Goal: Task Accomplishment & Management: Use online tool/utility

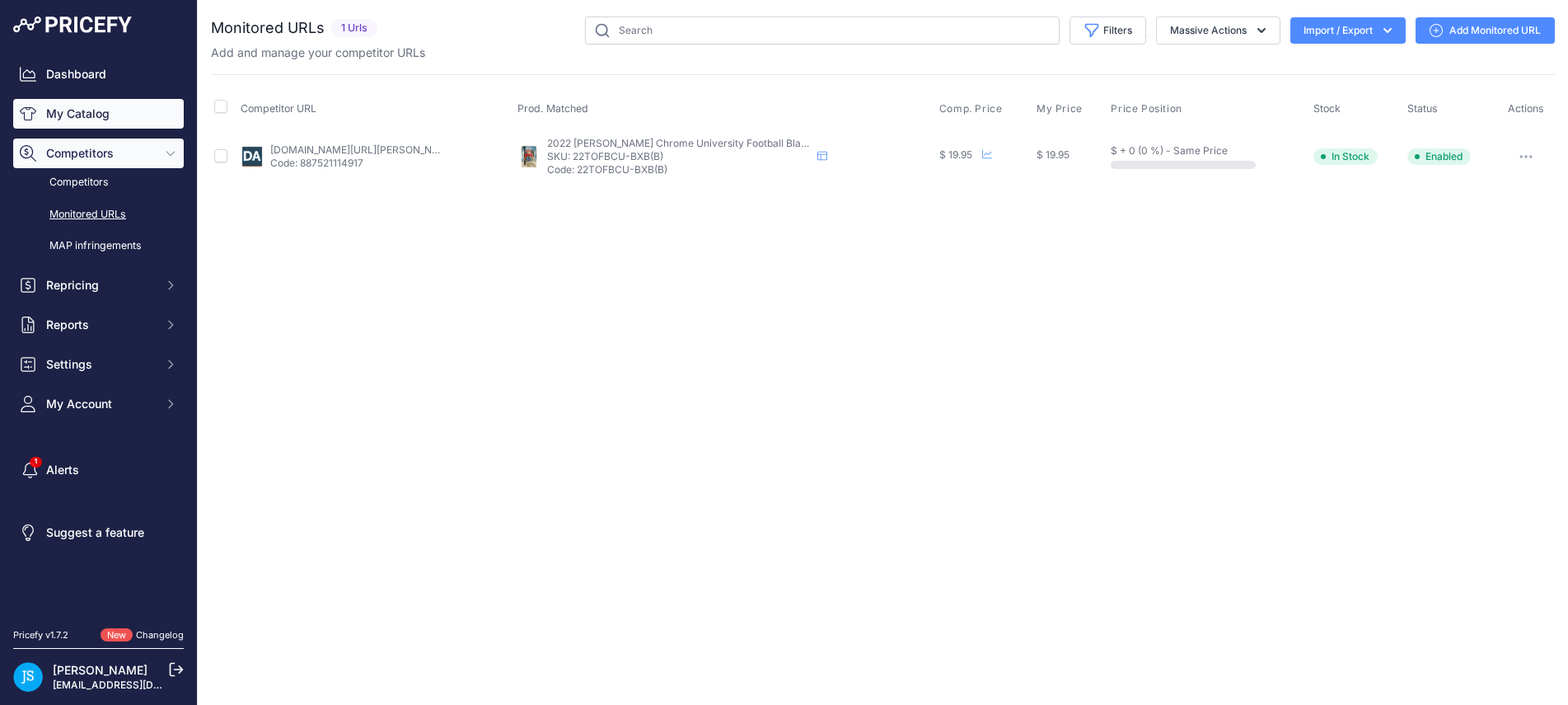
click at [140, 112] on link "My Catalog" at bounding box center [99, 114] width 171 height 30
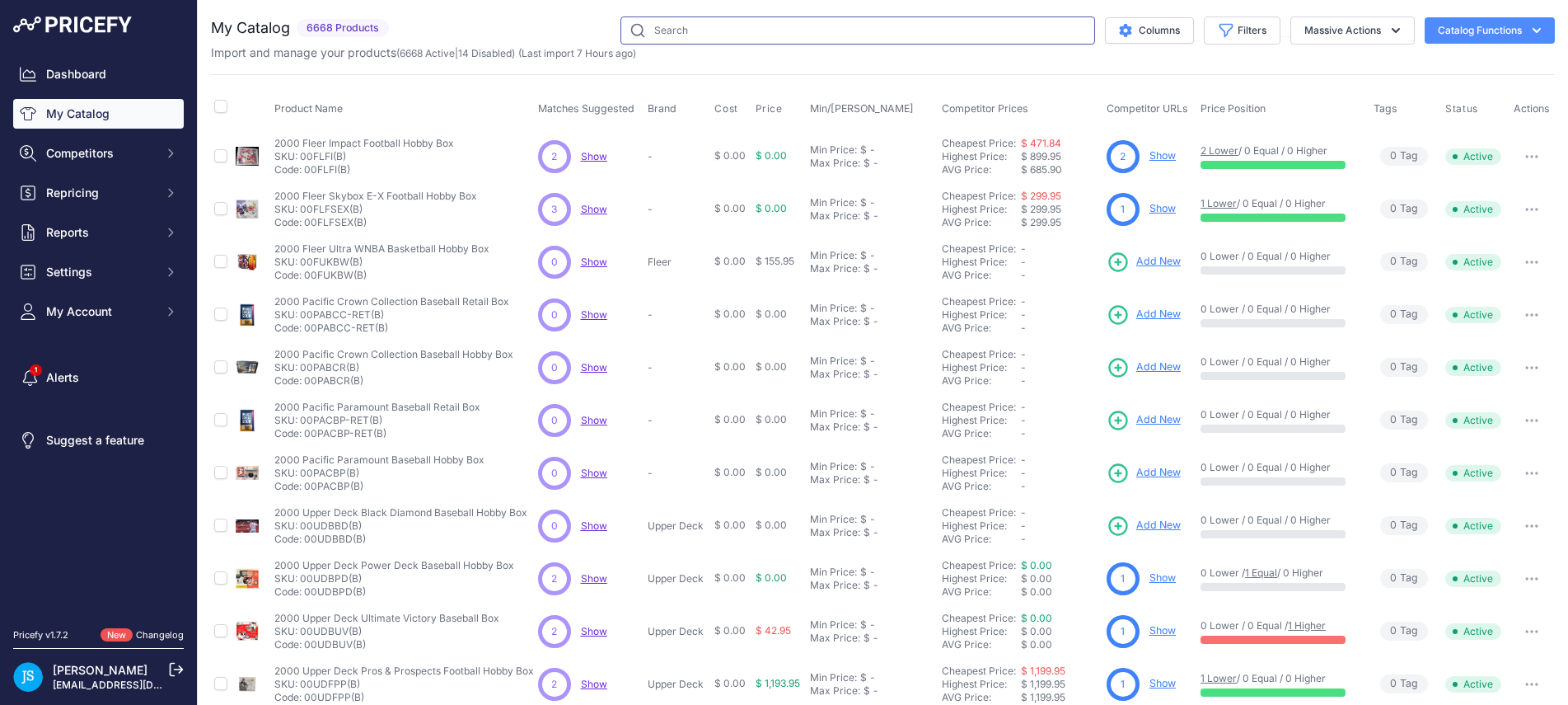
click at [747, 30] on input "text" at bounding box center [858, 31] width 475 height 28
paste input "2024 Panini Photogenic Football Hobby Box"
type input "2024 Panini Photogenic Football Hobby Box"
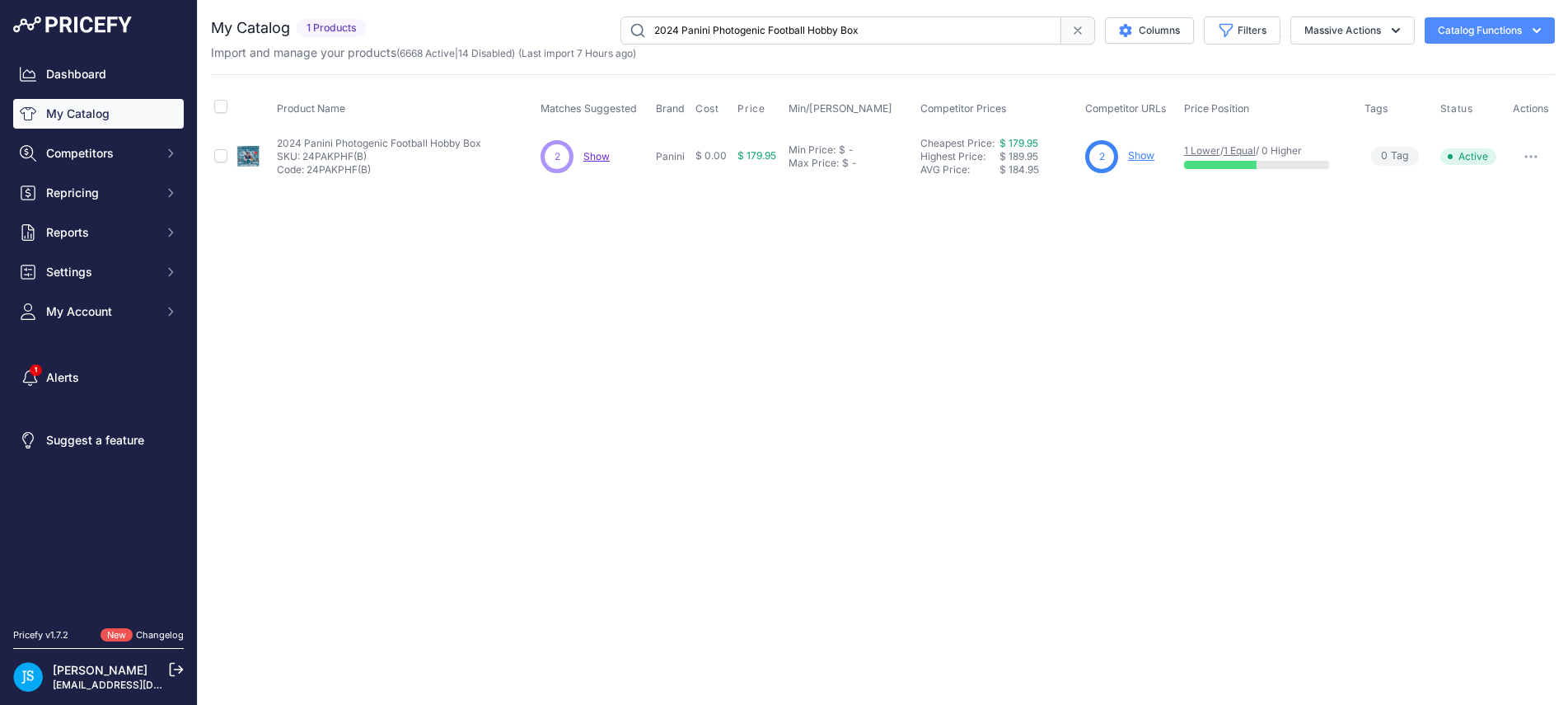
click at [1144, 149] on link "Show" at bounding box center [1141, 155] width 26 height 12
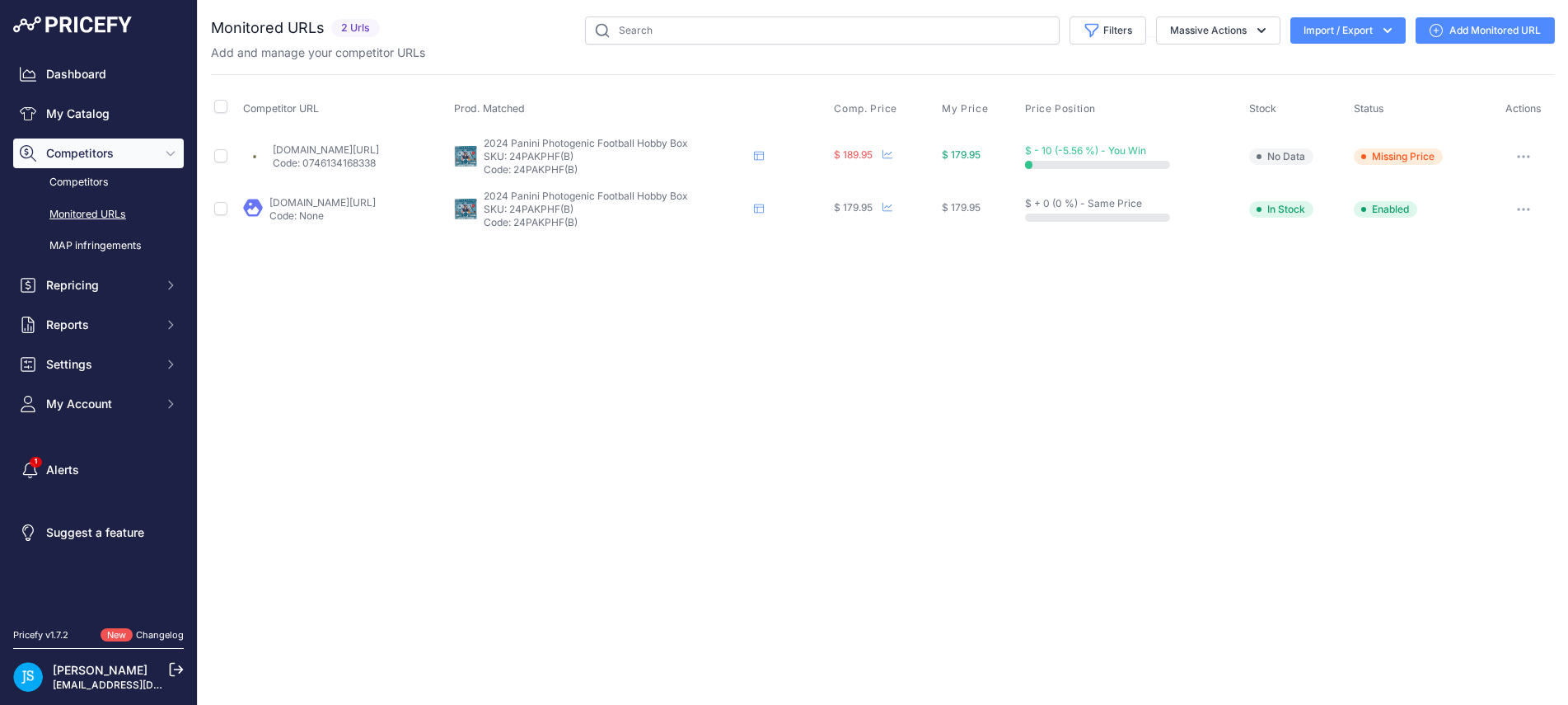
click at [1483, 23] on link "Add Monitored URL" at bounding box center [1484, 30] width 139 height 26
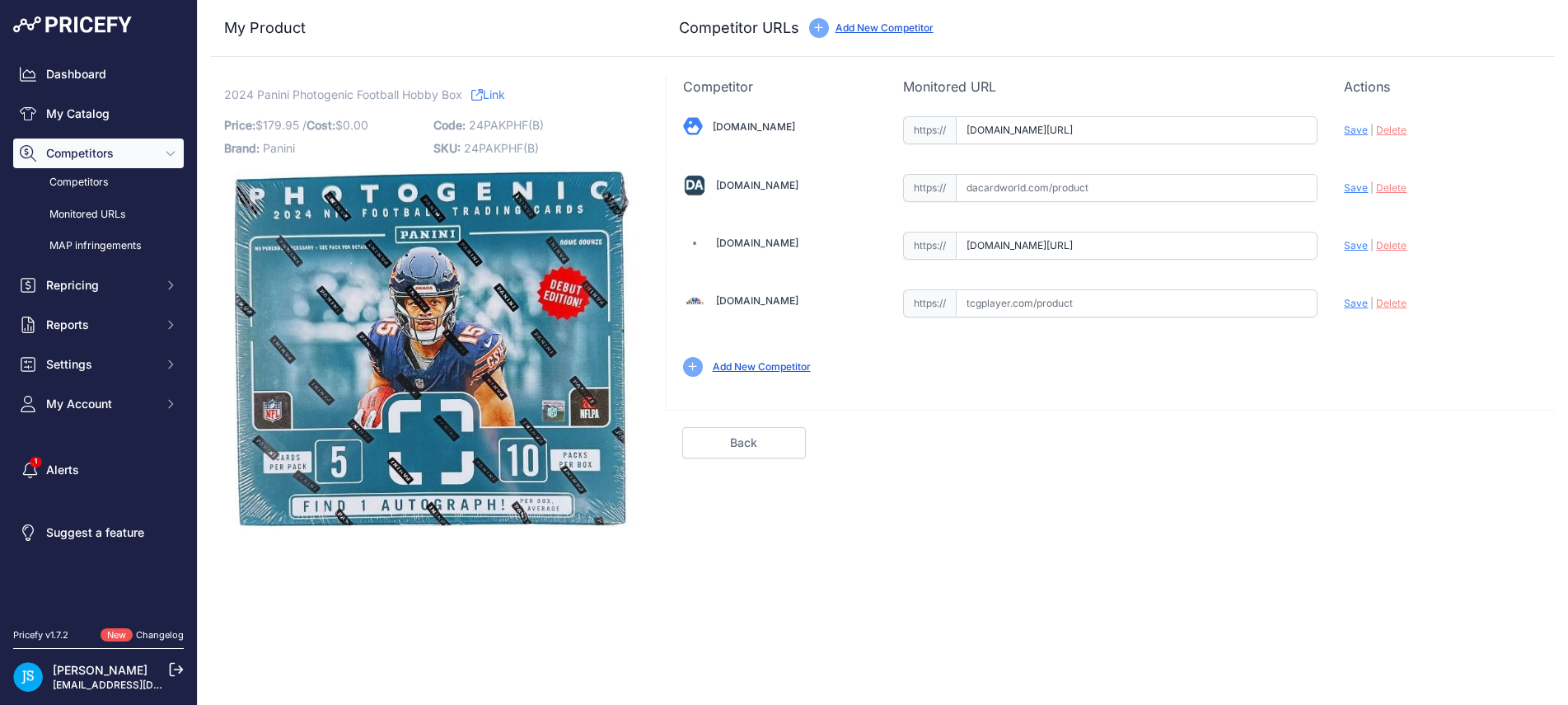
click at [1005, 174] on input "text" at bounding box center [1135, 188] width 361 height 28
paste input "https://www.dacardworld.com/sports-cards/2024-panini-photogenic-football-hobby-…"
click at [1358, 186] on span "Save" at bounding box center [1355, 187] width 23 height 12
type input "https://www.dacardworld.com/sports-cards/2024-panini-photogenic-football-hobby-…"
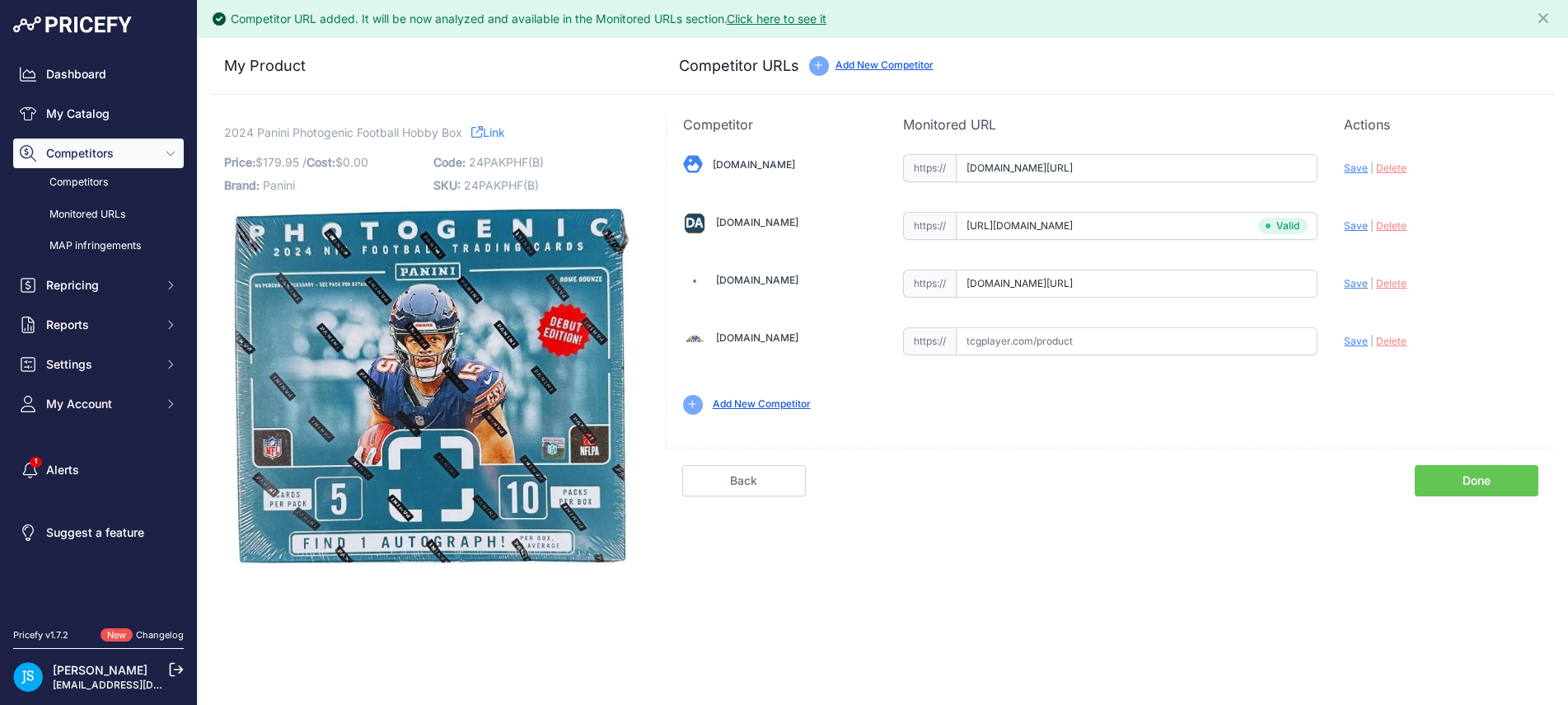
click at [1479, 487] on link "Done" at bounding box center [1476, 480] width 124 height 31
click at [1467, 469] on link "Done" at bounding box center [1476, 480] width 124 height 31
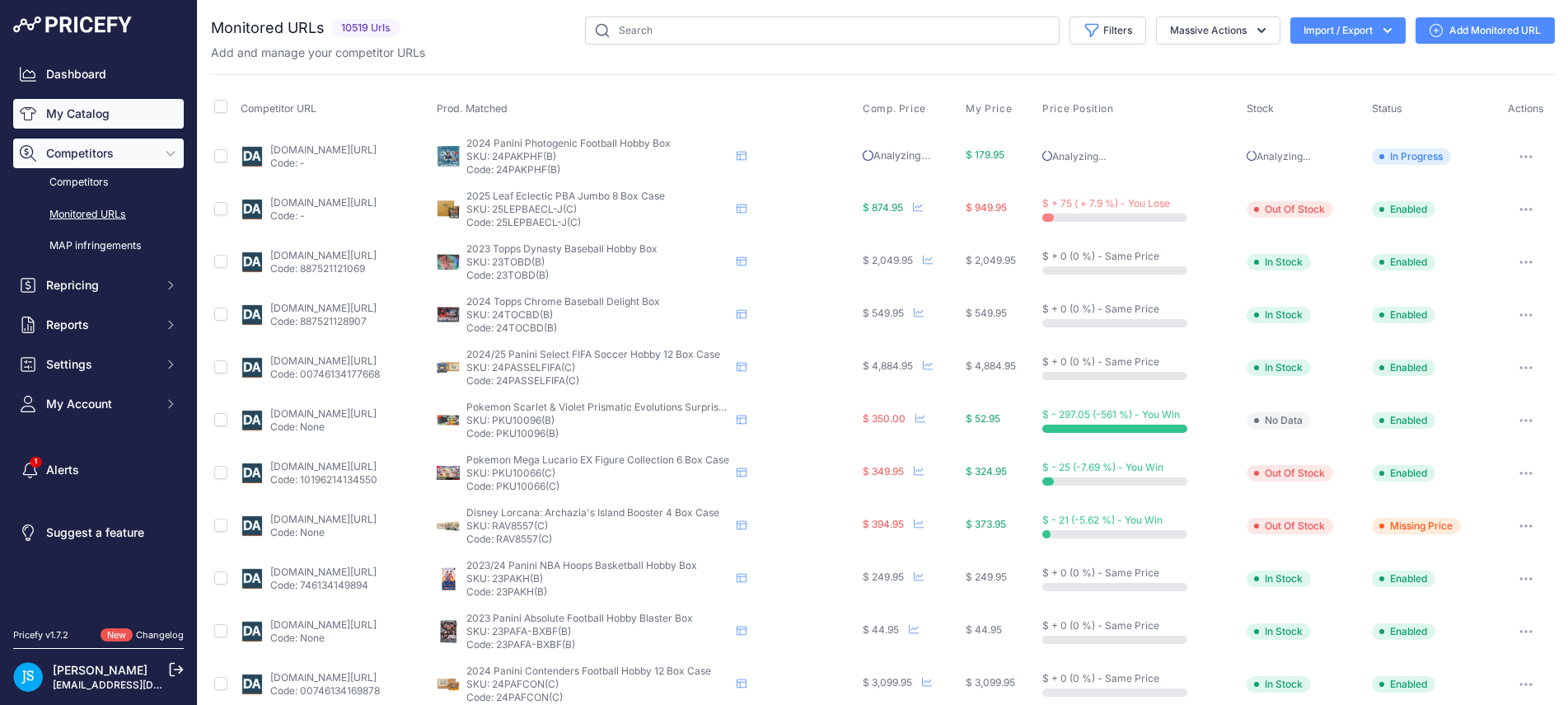
click at [112, 126] on link "My Catalog" at bounding box center [99, 114] width 171 height 30
click at [84, 112] on link "My Catalog" at bounding box center [99, 114] width 171 height 30
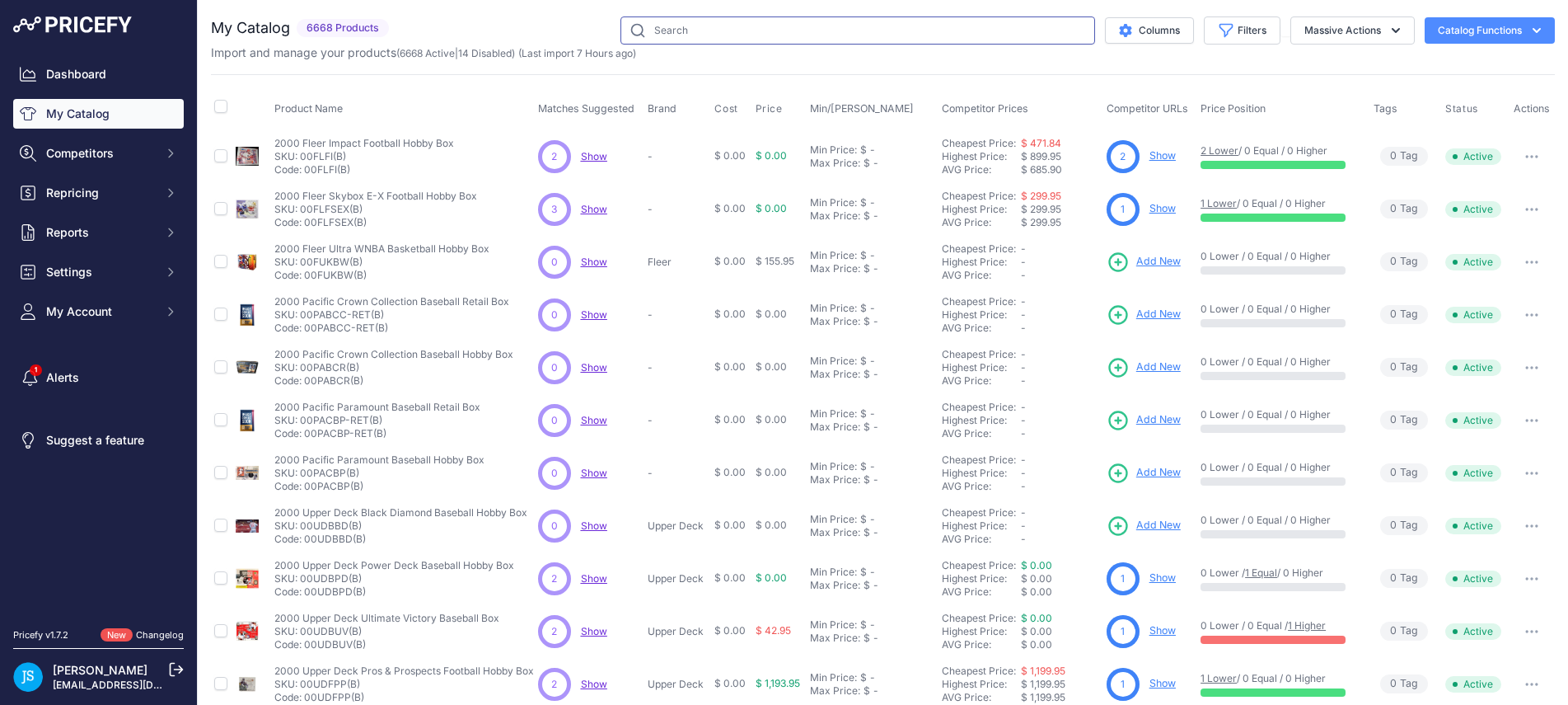
click at [660, 29] on input "text" at bounding box center [858, 31] width 475 height 28
paste input "2023/24 Panini One and One Basketball Hobby Box"
type input "2023/24 Panini One and One Basketball Hobby Box"
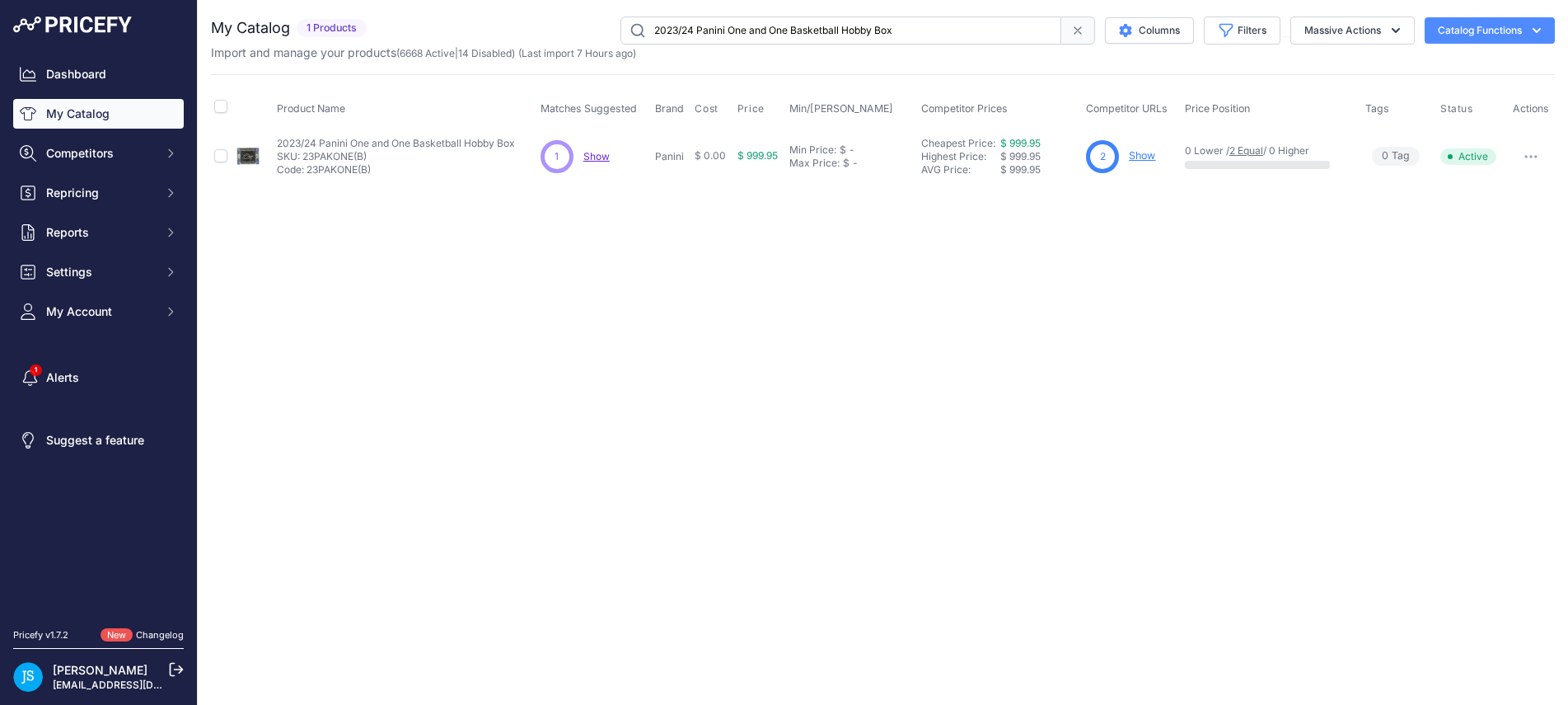
click at [1156, 157] on div "2 Show" at bounding box center [1131, 156] width 91 height 33
click at [1150, 157] on link "Show" at bounding box center [1142, 155] width 26 height 12
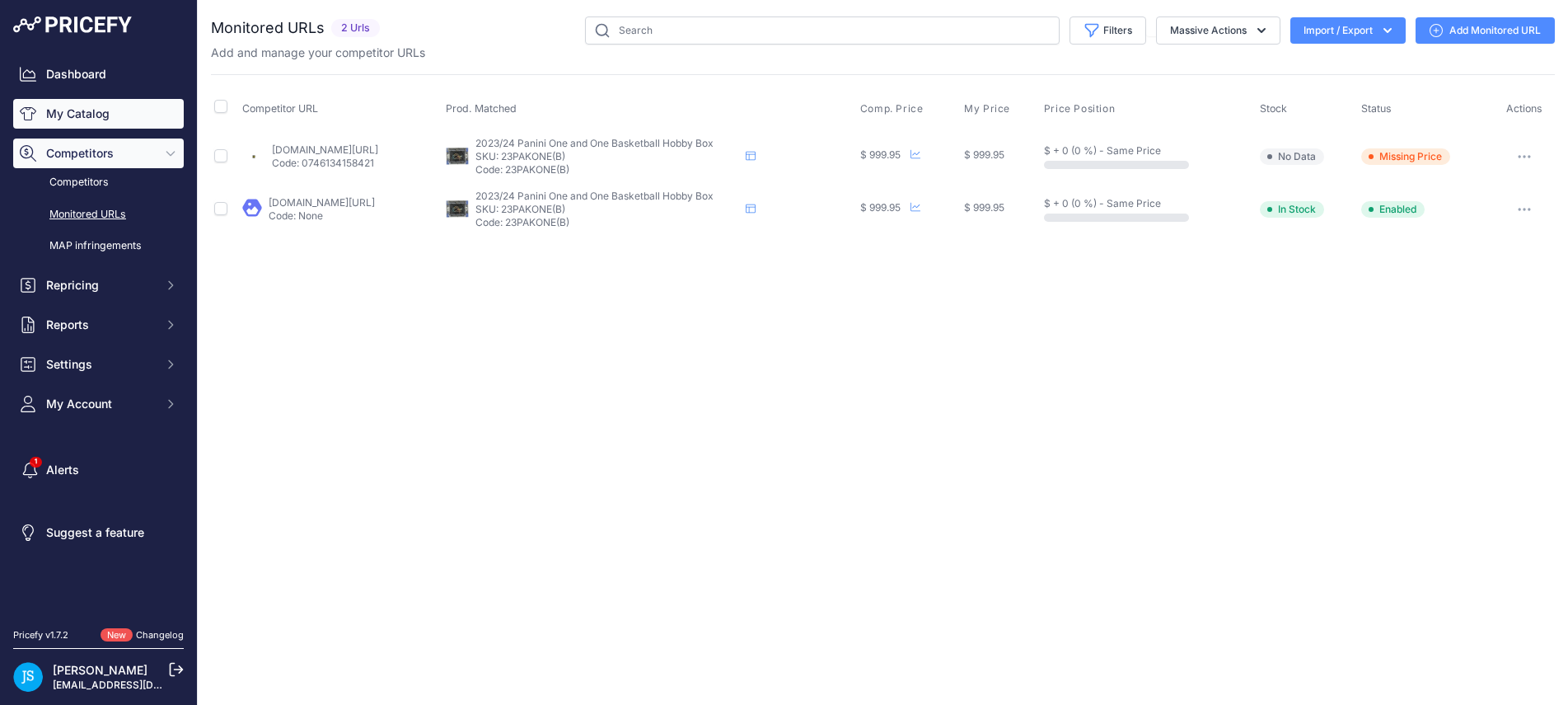
click at [120, 117] on link "My Catalog" at bounding box center [99, 114] width 171 height 30
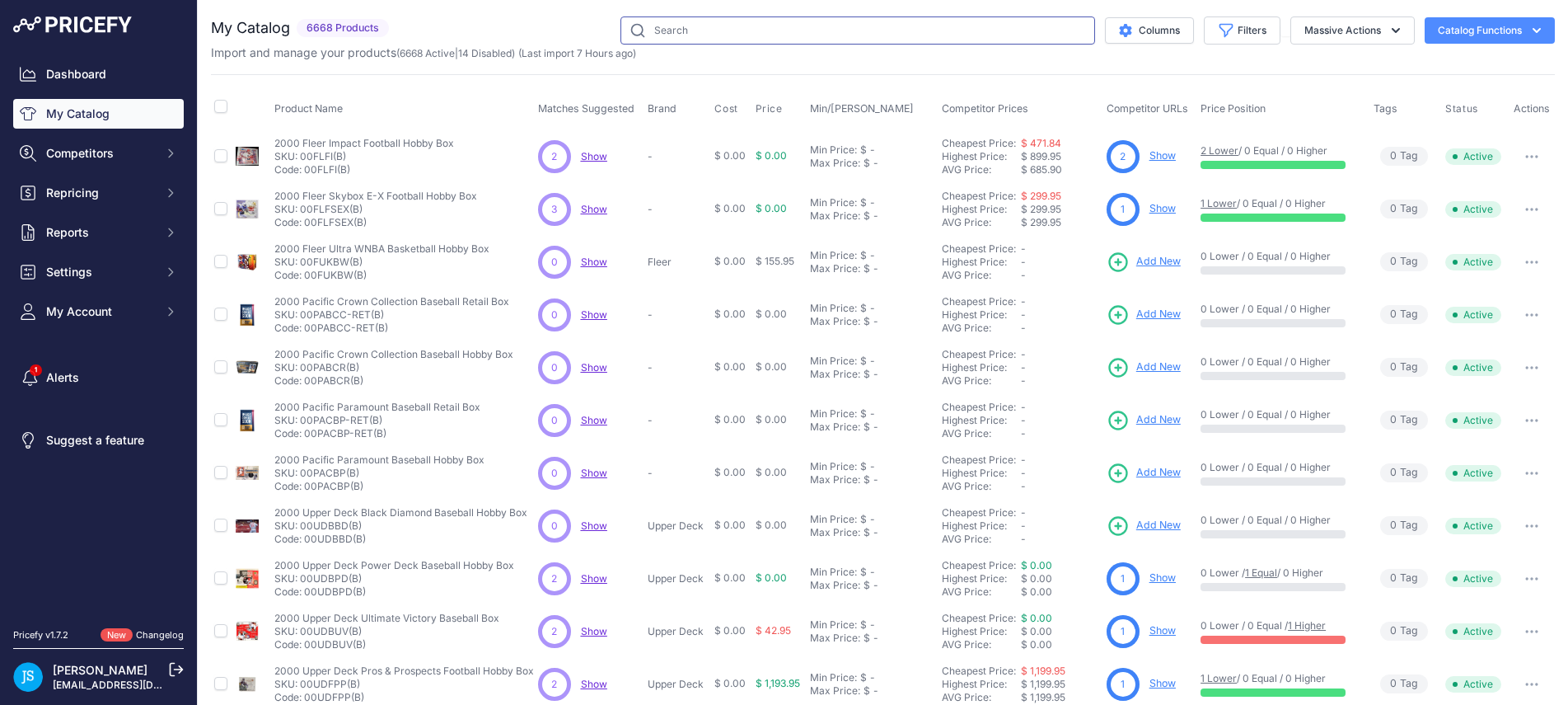
click at [741, 32] on input "text" at bounding box center [858, 31] width 475 height 28
paste input "2023/24 Topps Three Basketball Hobby Box"
type input "2023/24 Topps Three Basketball Hobby Box"
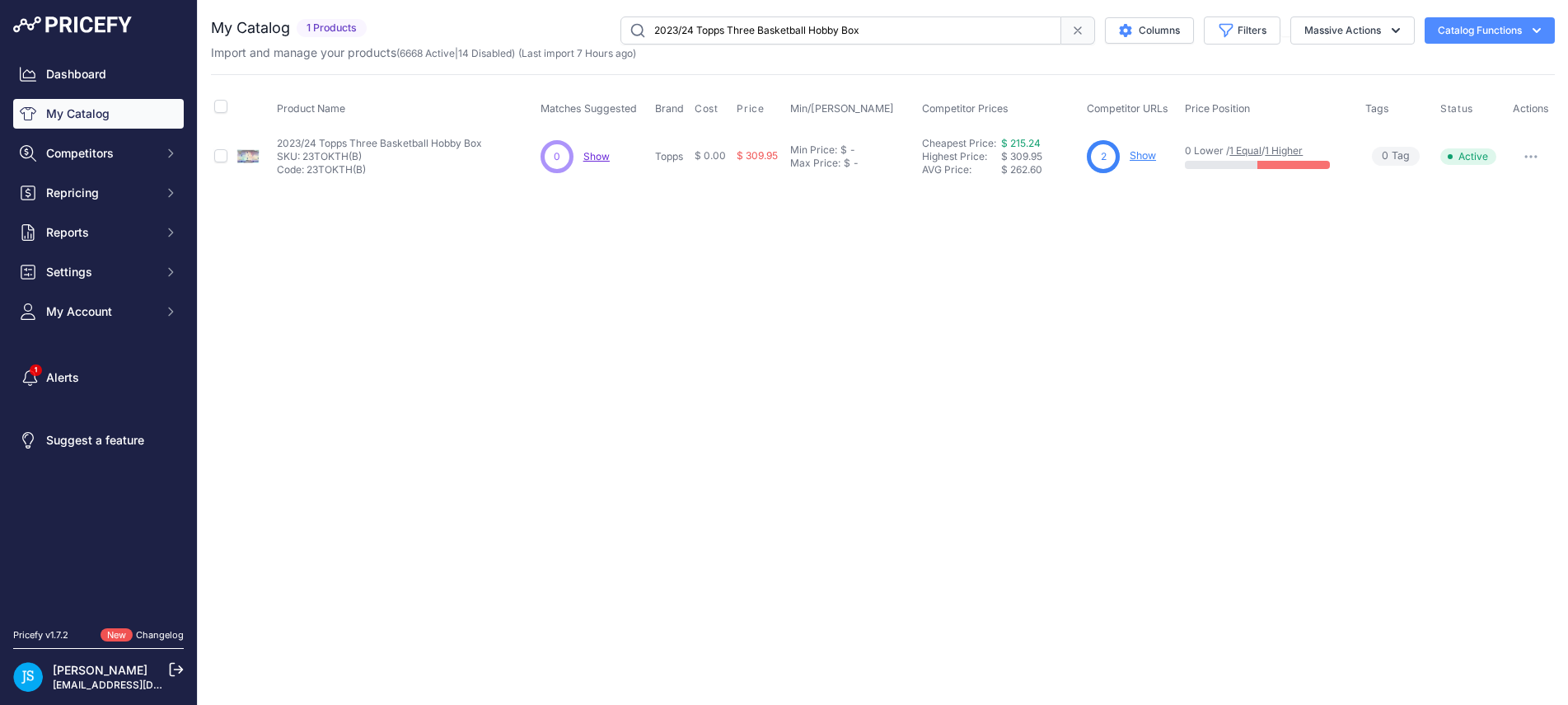
click at [1147, 152] on link "Show" at bounding box center [1143, 155] width 26 height 12
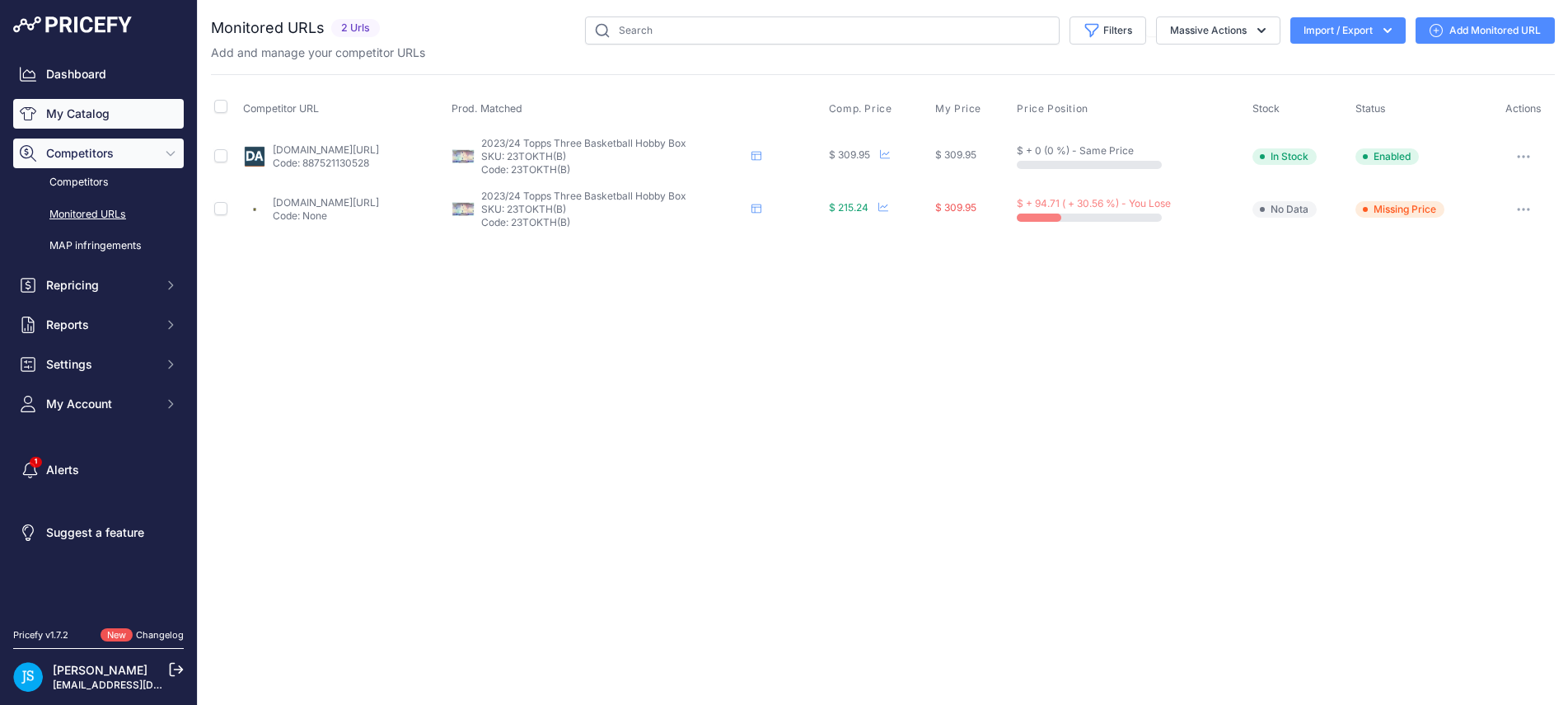
click at [123, 120] on link "My Catalog" at bounding box center [99, 114] width 171 height 30
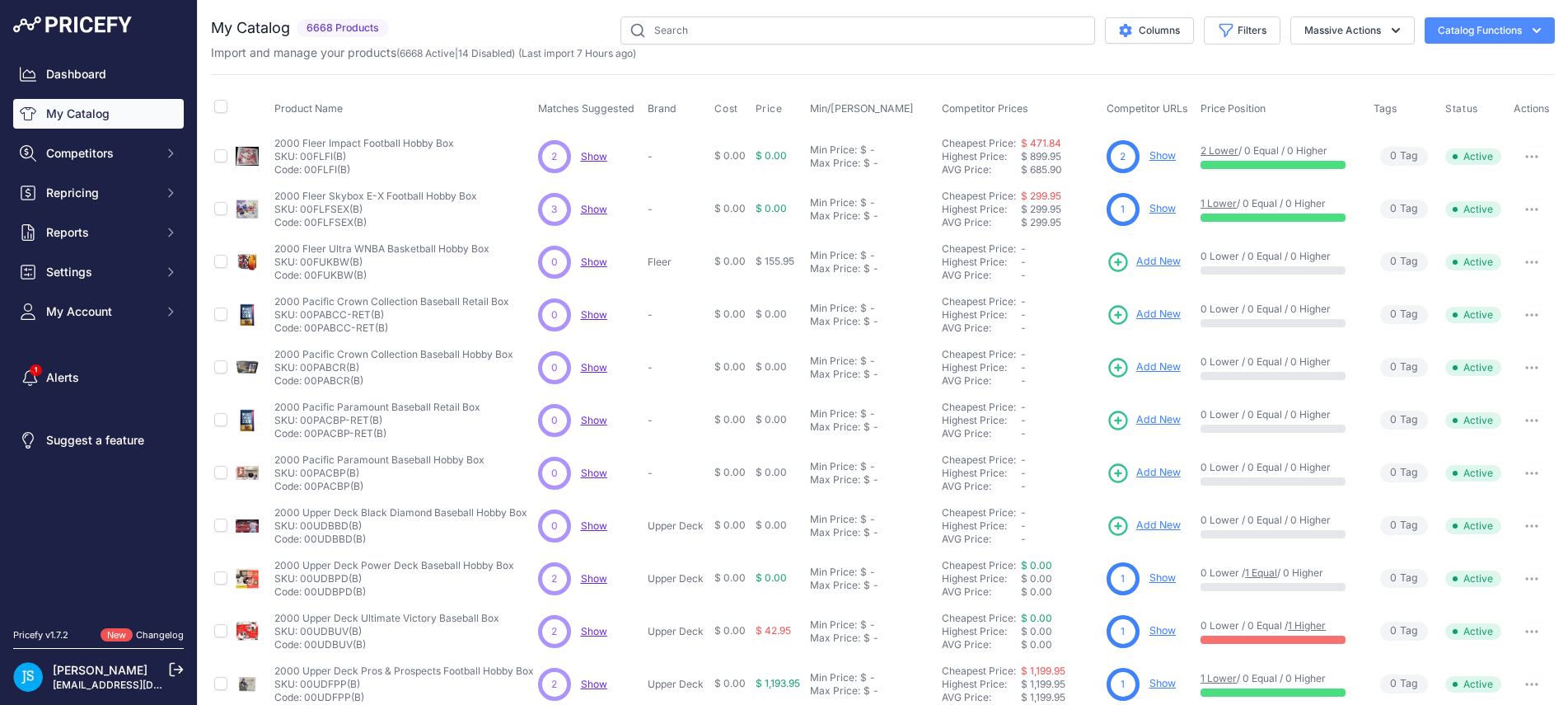
click at [704, 26] on input "text" at bounding box center [858, 31] width 475 height 28
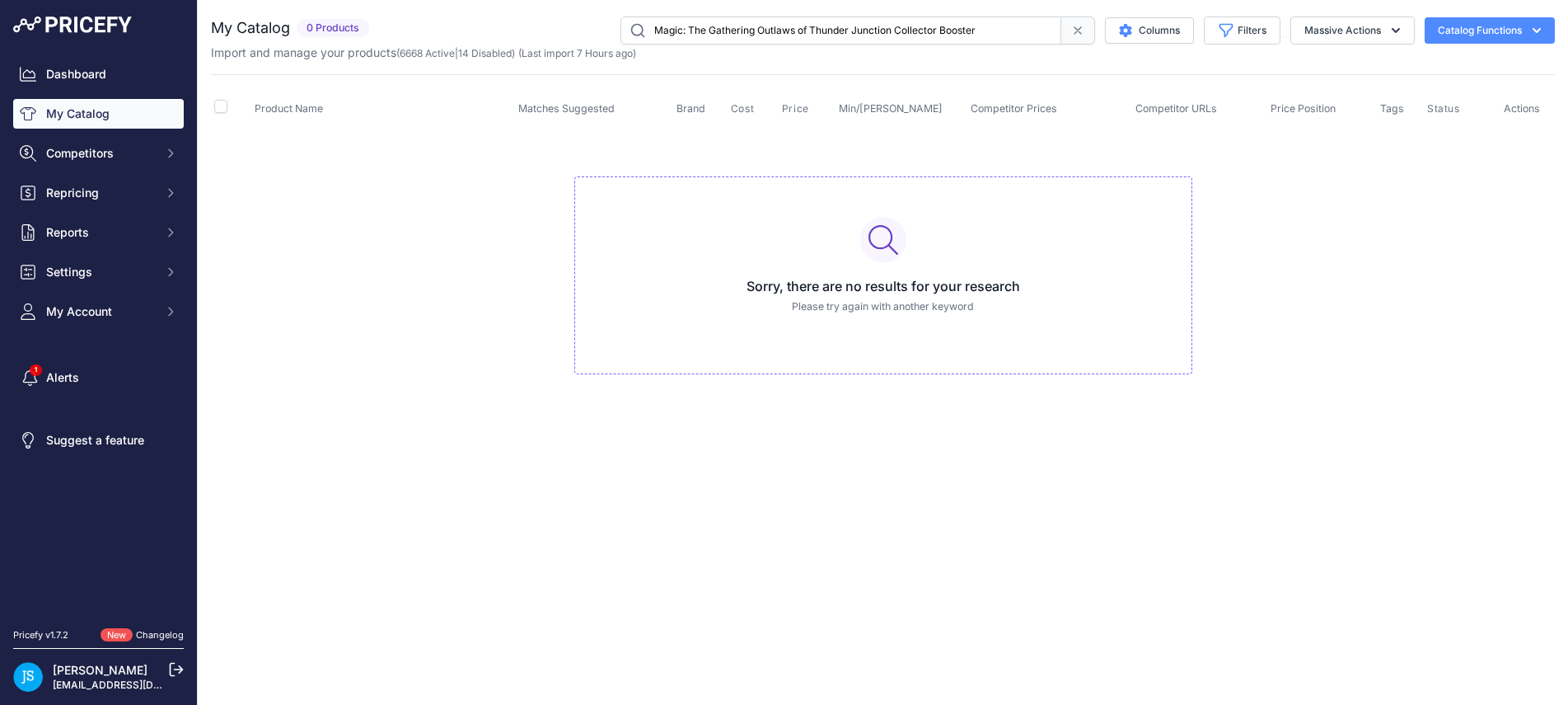
type input "Magic: The Gathering Outlaws of Thunder Junction Collector Booster"
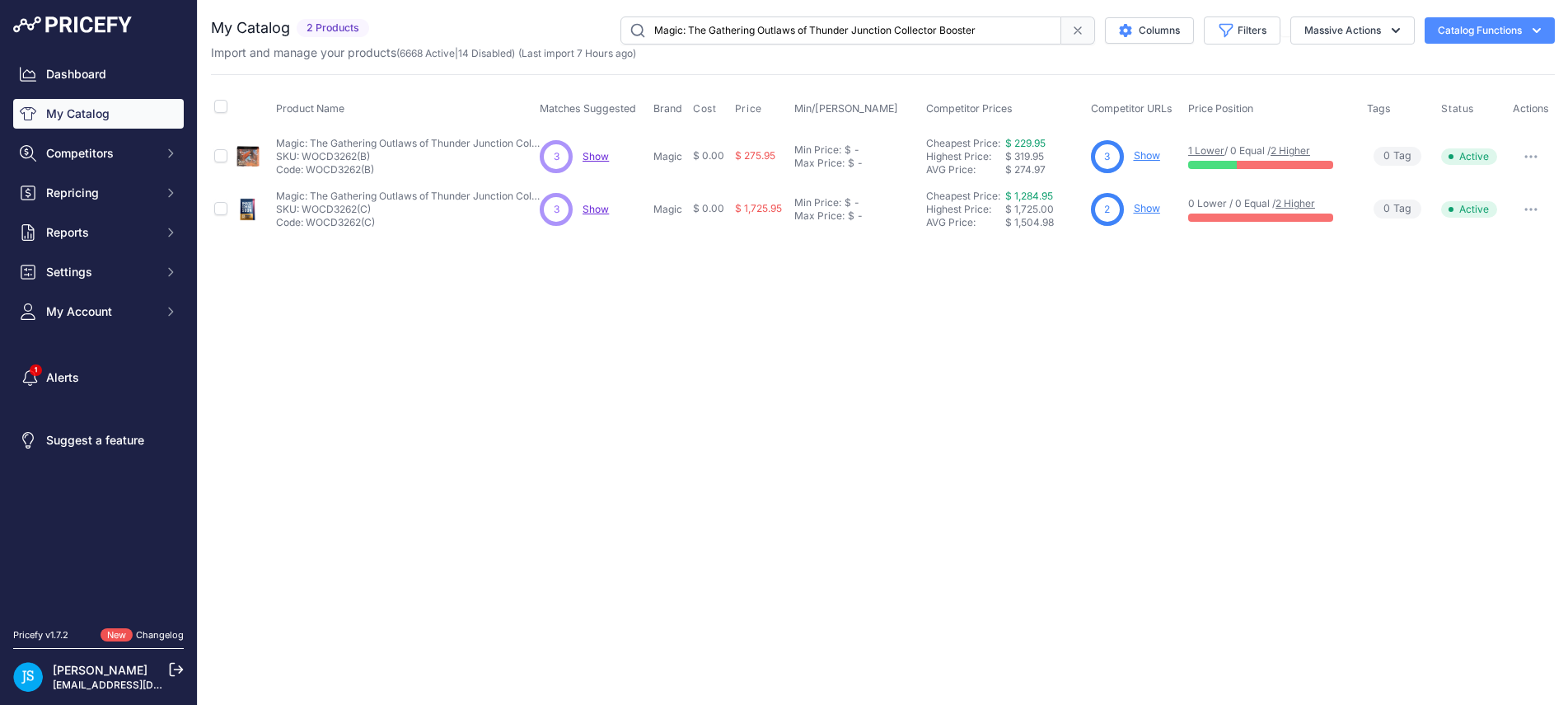
click at [1152, 156] on link "Show" at bounding box center [1147, 155] width 26 height 12
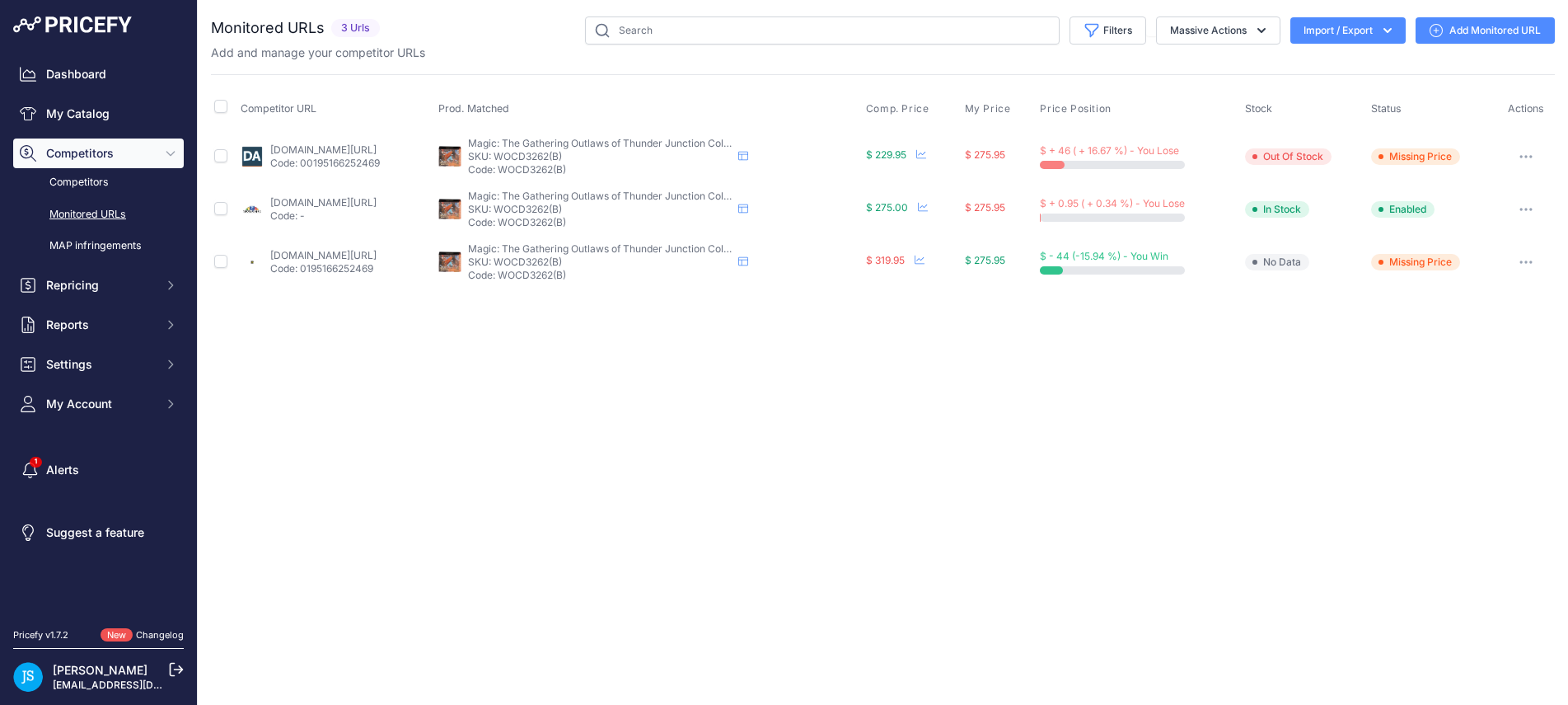
click at [376, 201] on link "[DOMAIN_NAME][URL]" at bounding box center [323, 202] width 106 height 12
click at [1521, 209] on icon "button" at bounding box center [1521, 209] width 2 height 2
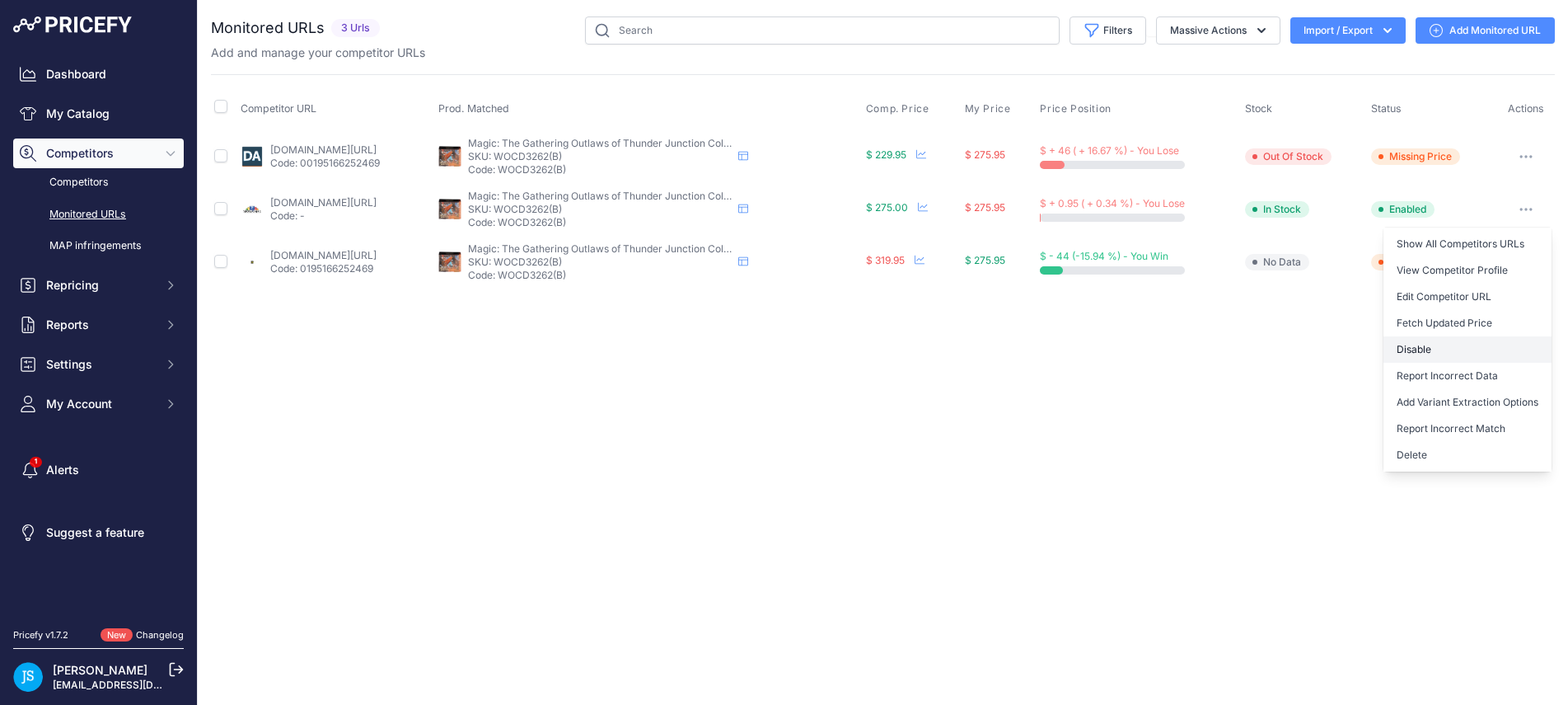
click at [1450, 346] on button "Disable" at bounding box center [1467, 349] width 168 height 26
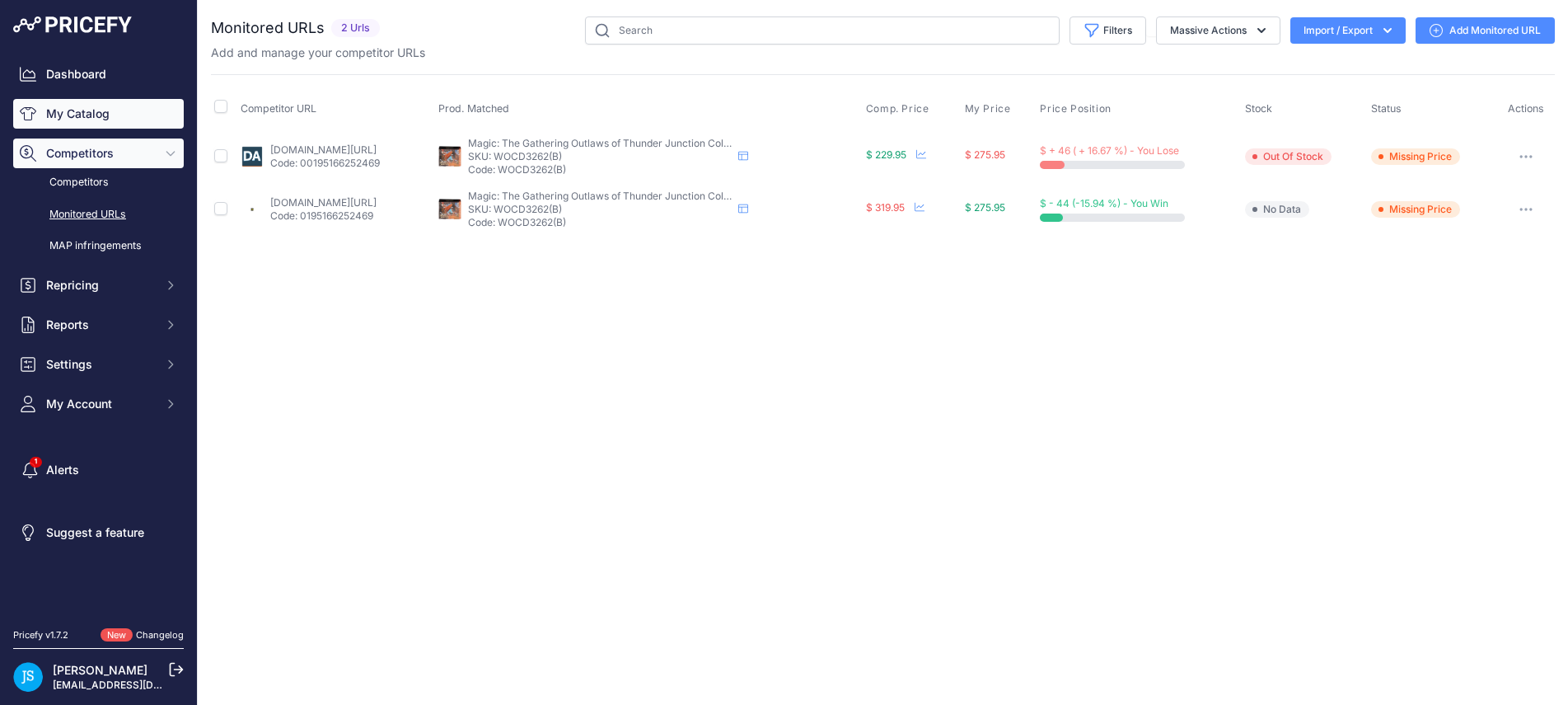
click at [84, 109] on link "My Catalog" at bounding box center [99, 114] width 171 height 30
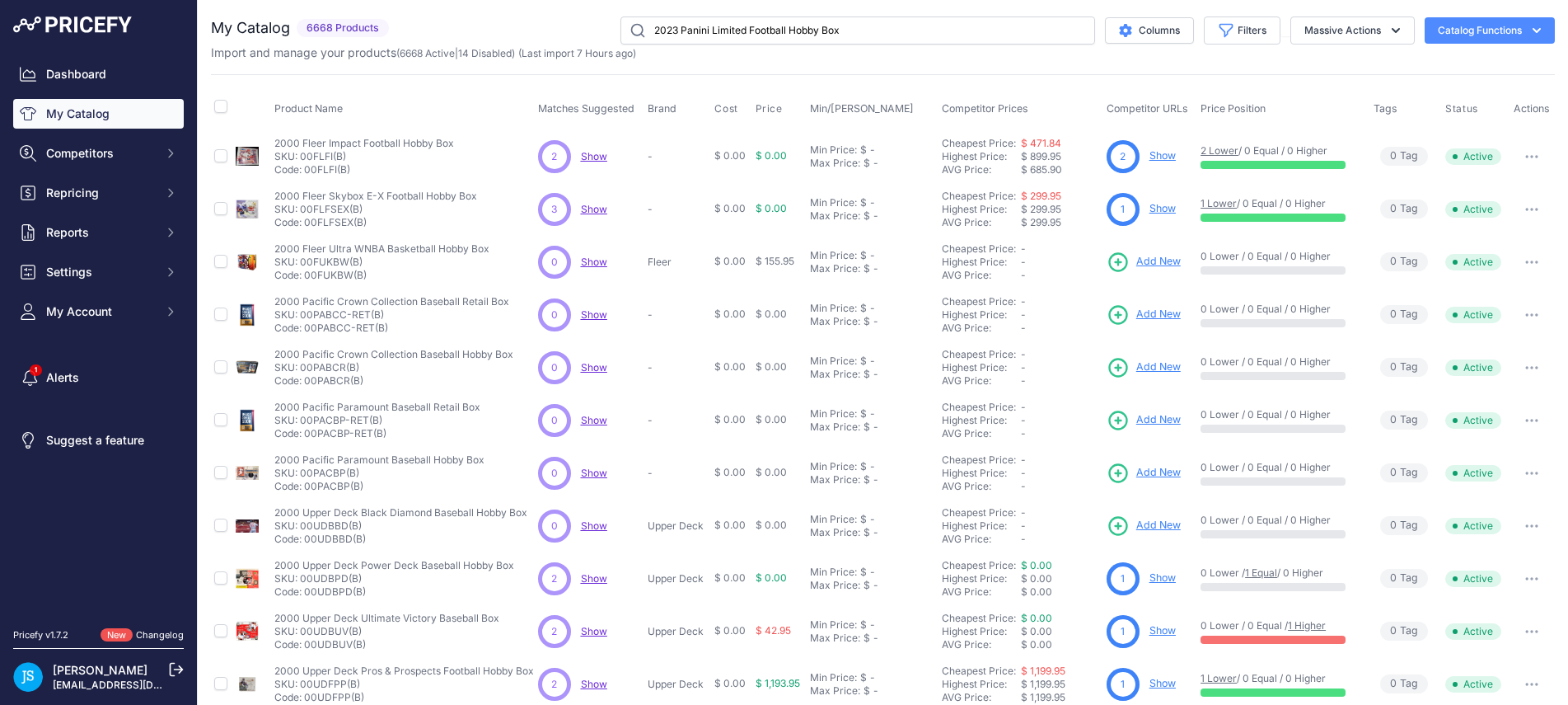
type input "2023 Panini Limited Football Hobby Box"
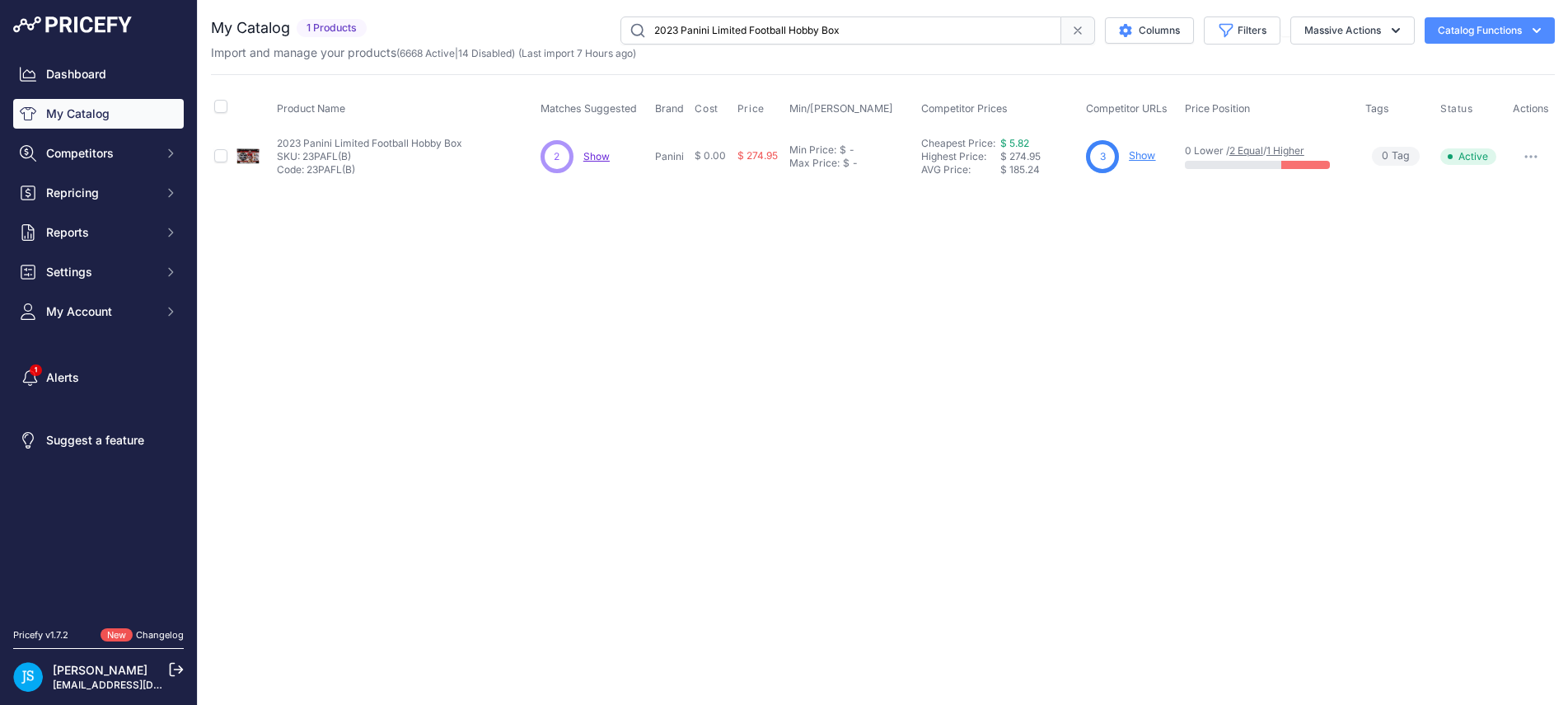
click at [1131, 154] on link "Show" at bounding box center [1142, 155] width 26 height 12
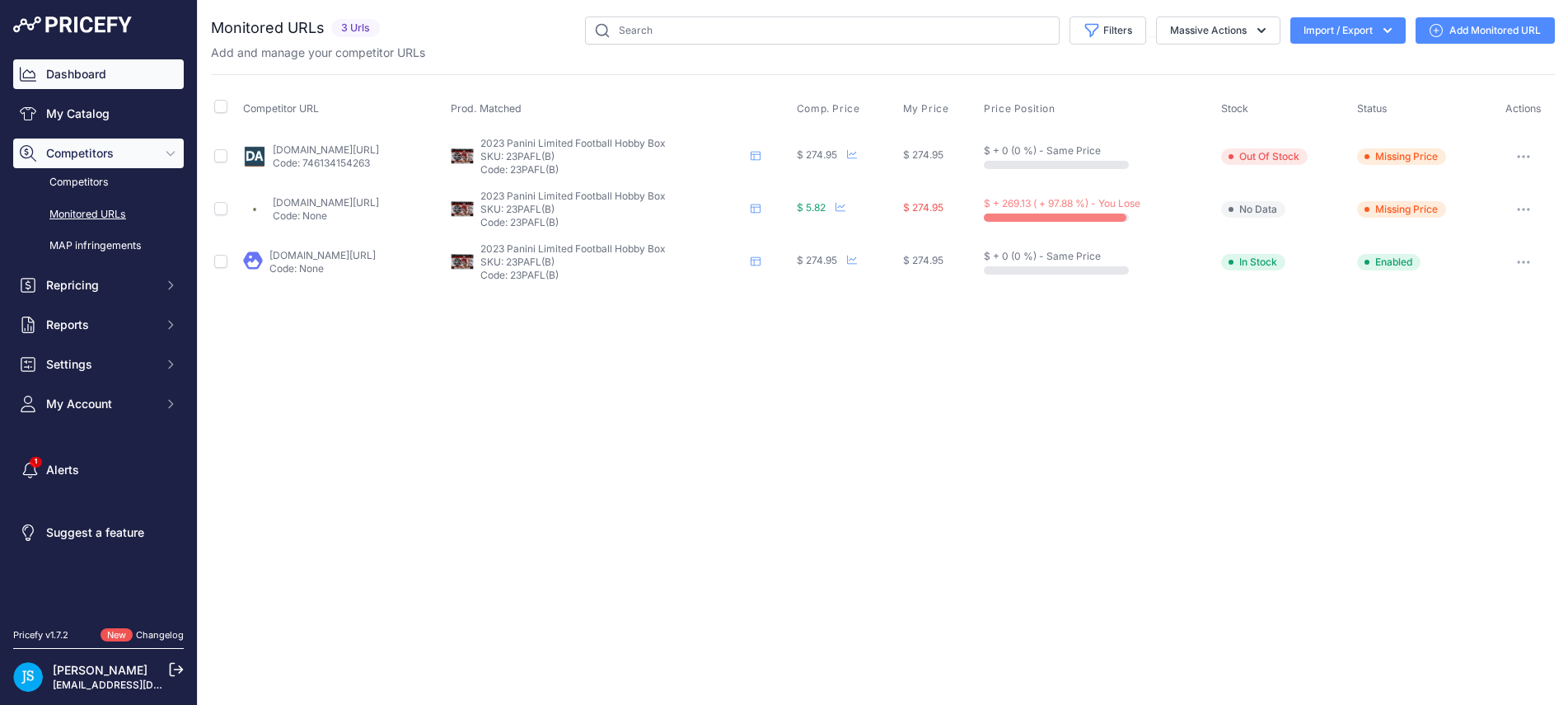
click at [83, 81] on link "Dashboard" at bounding box center [99, 74] width 171 height 30
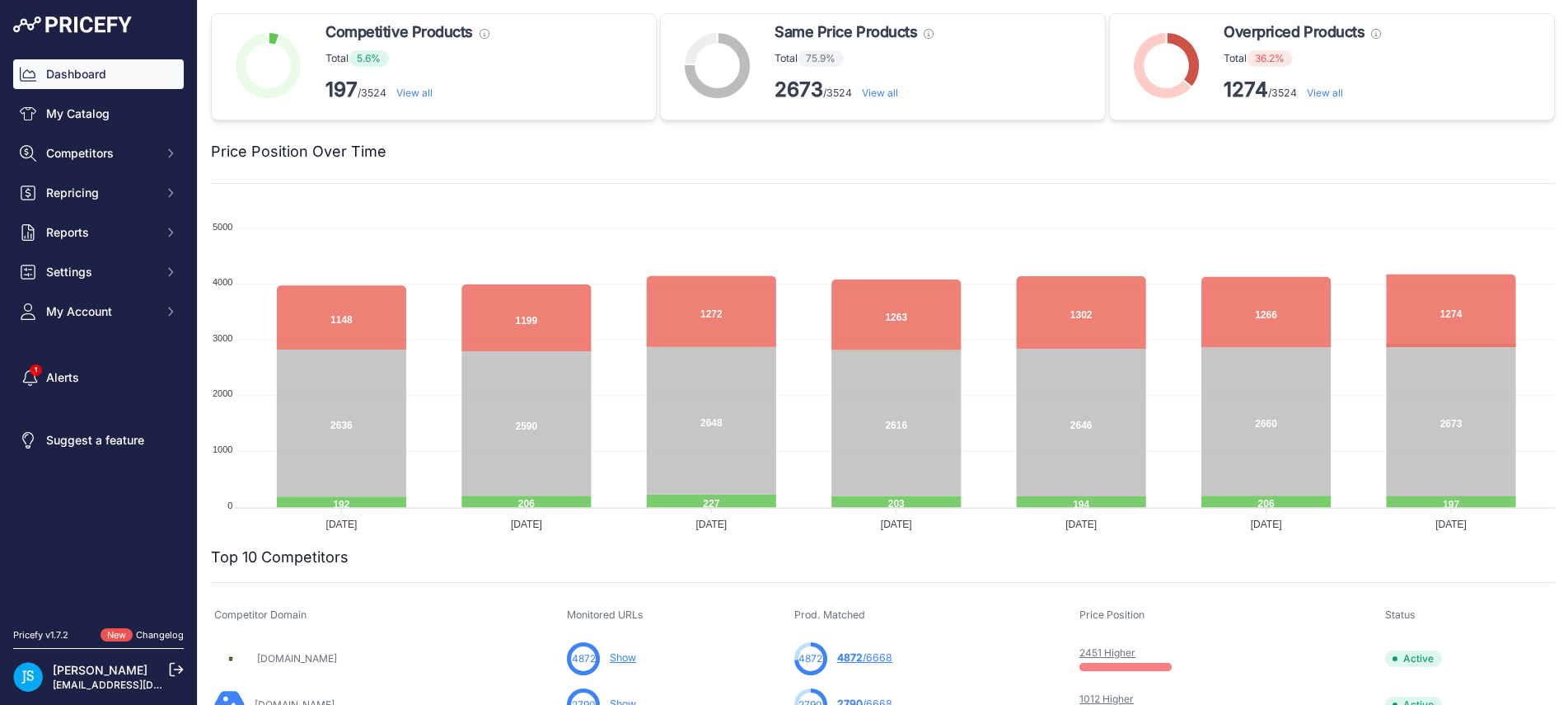
click at [104, 117] on link "My Catalog" at bounding box center [99, 114] width 171 height 30
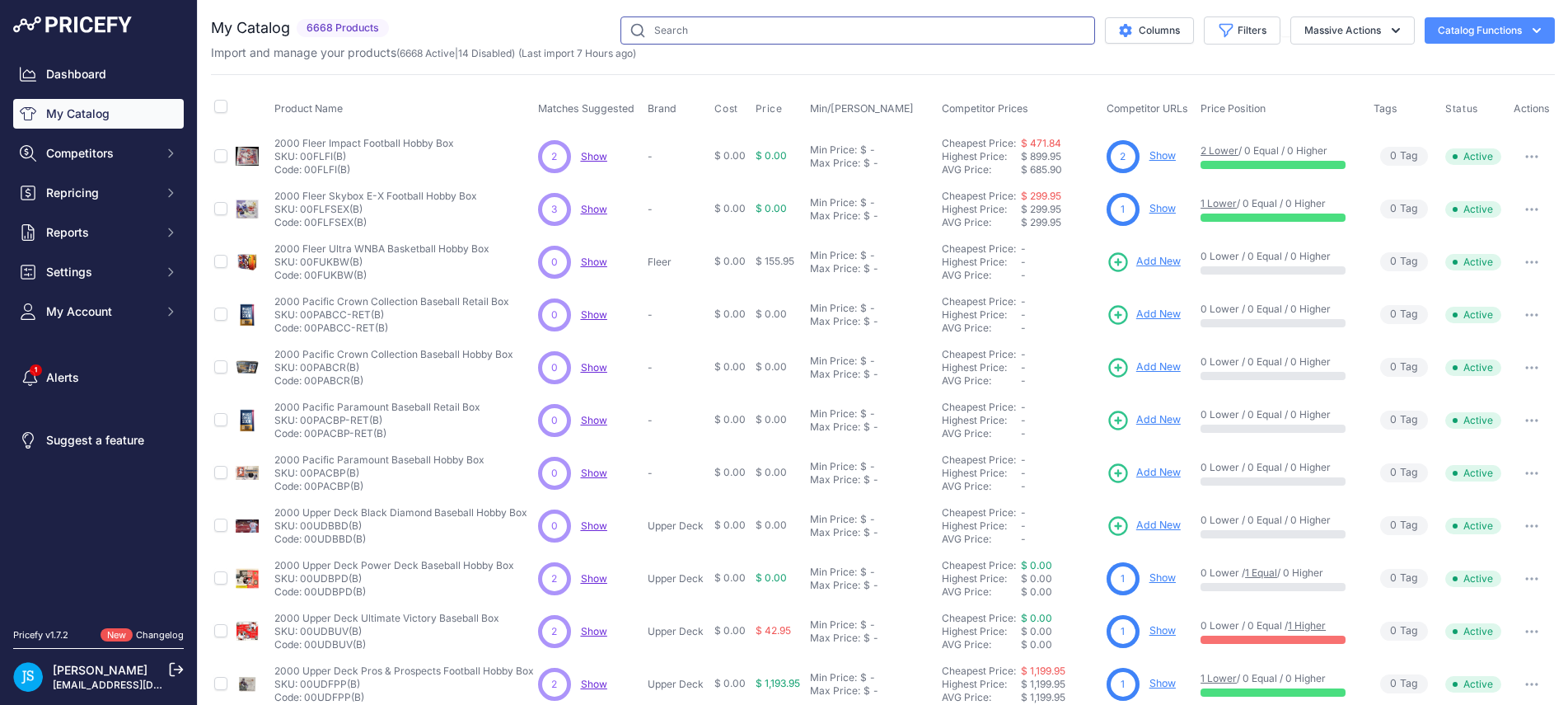
click at [726, 28] on input "text" at bounding box center [858, 31] width 475 height 28
paste input "2024 Panini Donruss Optic Football Blaster (Pink Parallels) Box"
type input "2024 Panini Donruss Optic Football Blaster (Pink Parallels) Box"
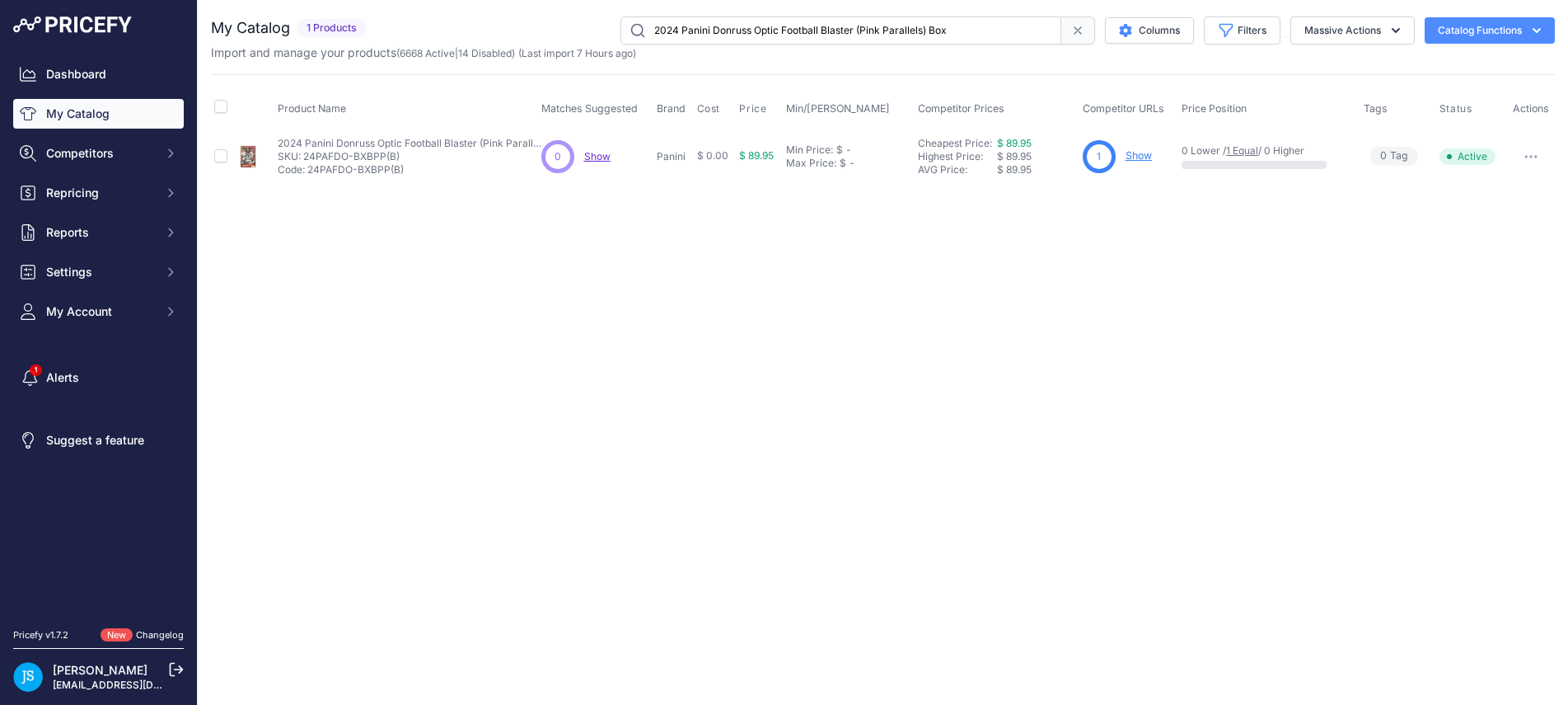
click at [1144, 152] on link "Show" at bounding box center [1138, 155] width 26 height 12
